Goal: Navigation & Orientation: Find specific page/section

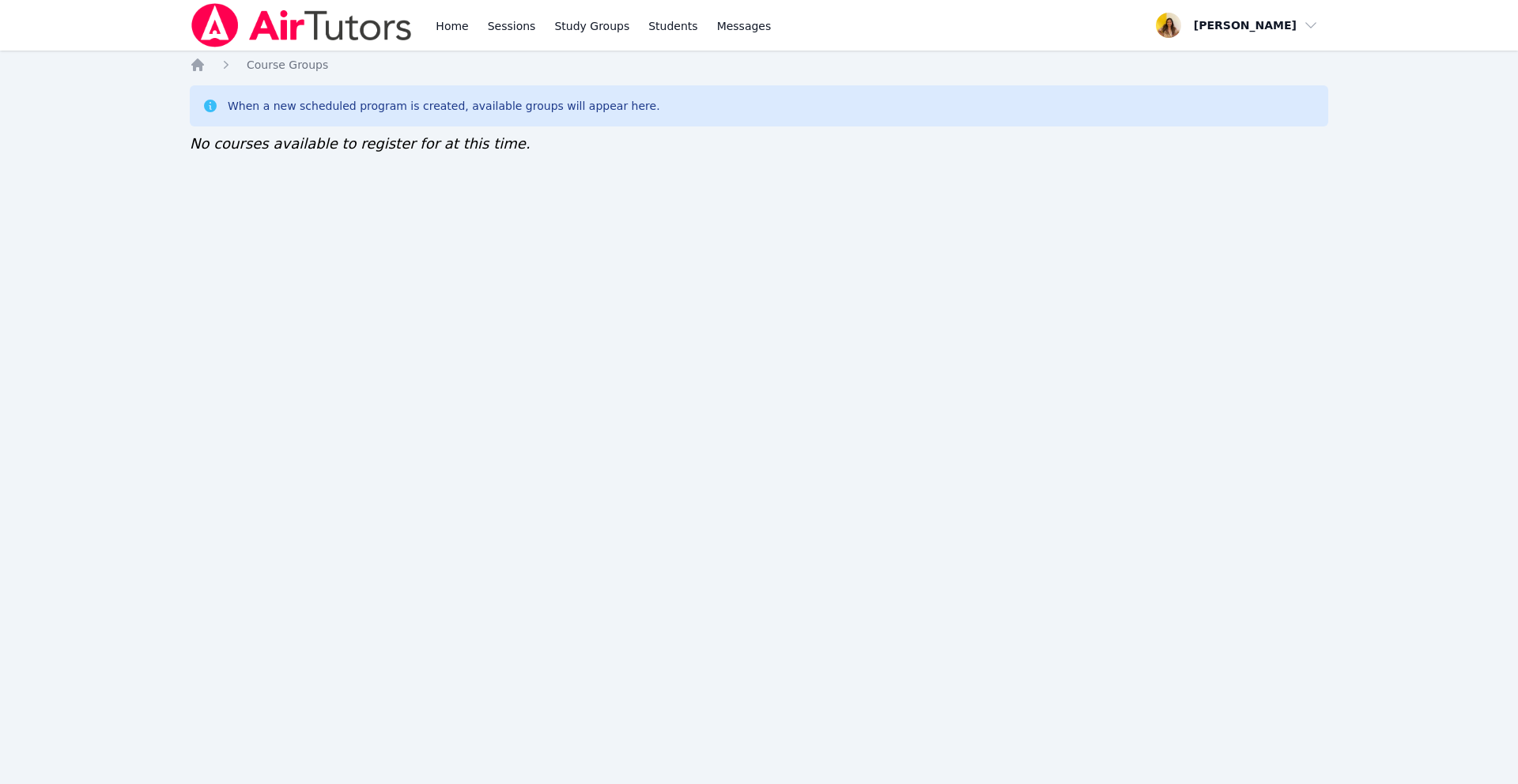
click at [136, 770] on div "Home Sessions Study Groups Students Messages Open user menu Silvia Sigaran Open…" at bounding box center [759, 392] width 1518 height 784
